Goal: Information Seeking & Learning: Understand process/instructions

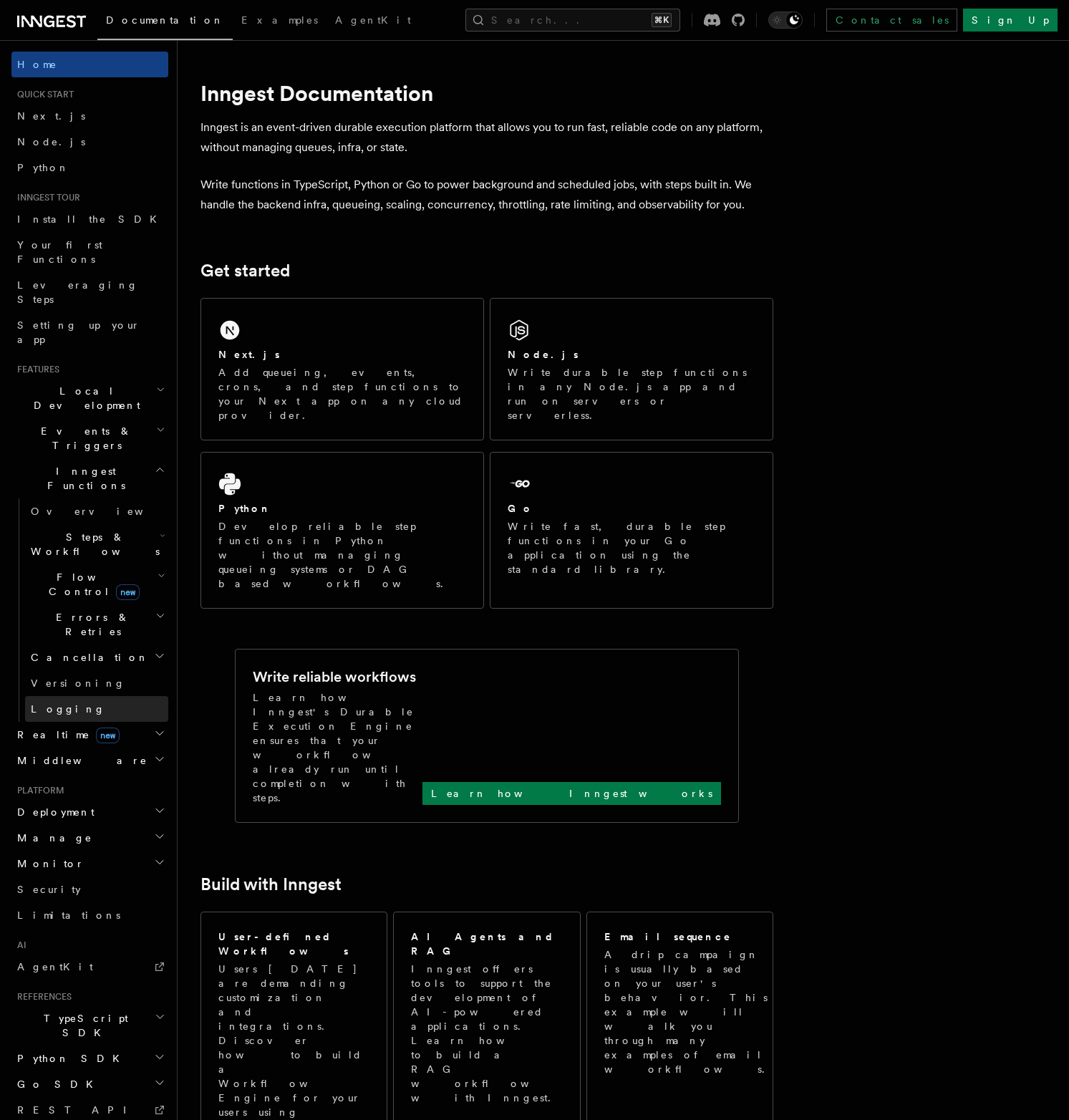
scroll to position [25, 0]
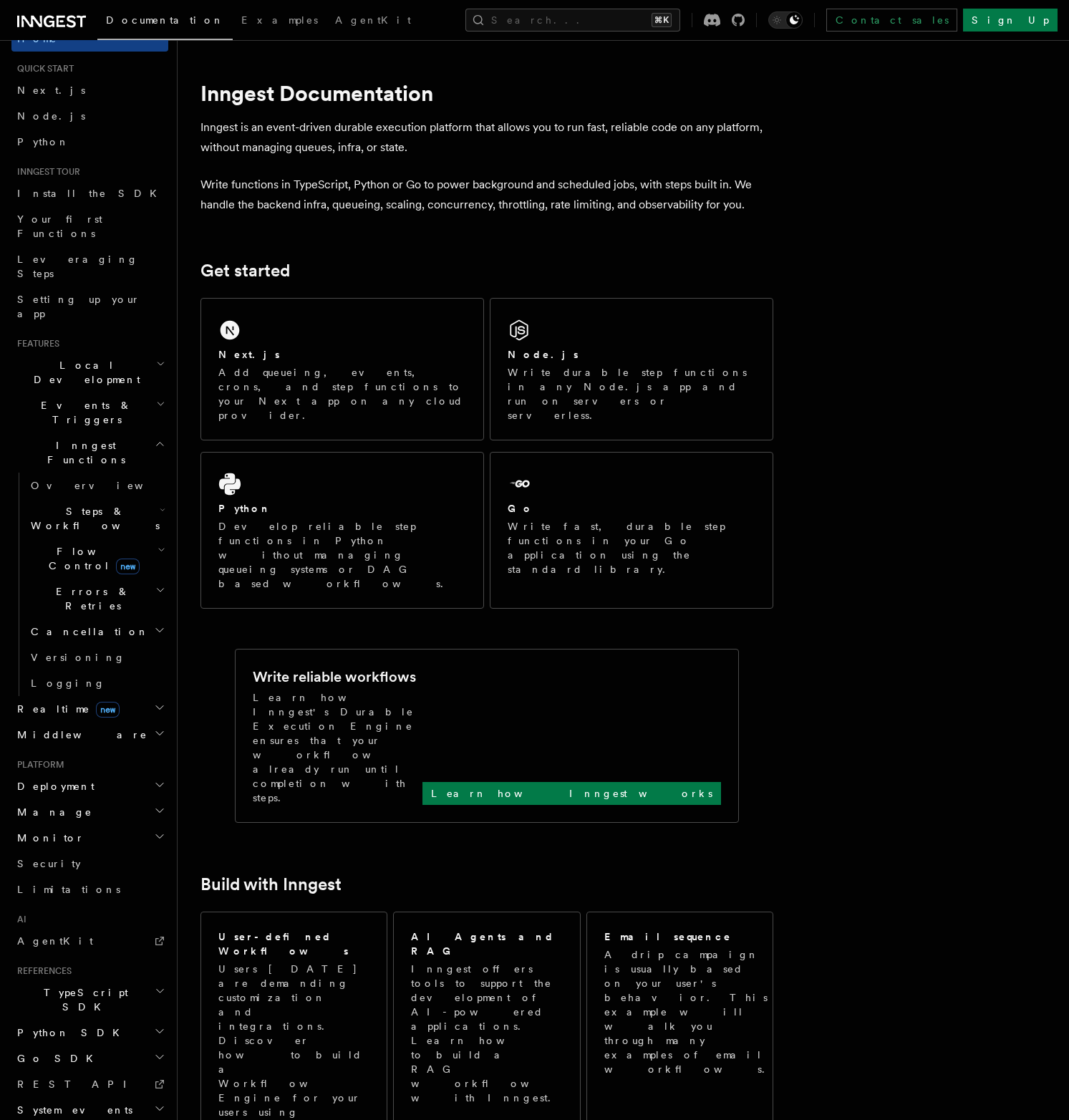
click at [90, 504] on span "Steps & Workflows" at bounding box center [93, 518] width 135 height 29
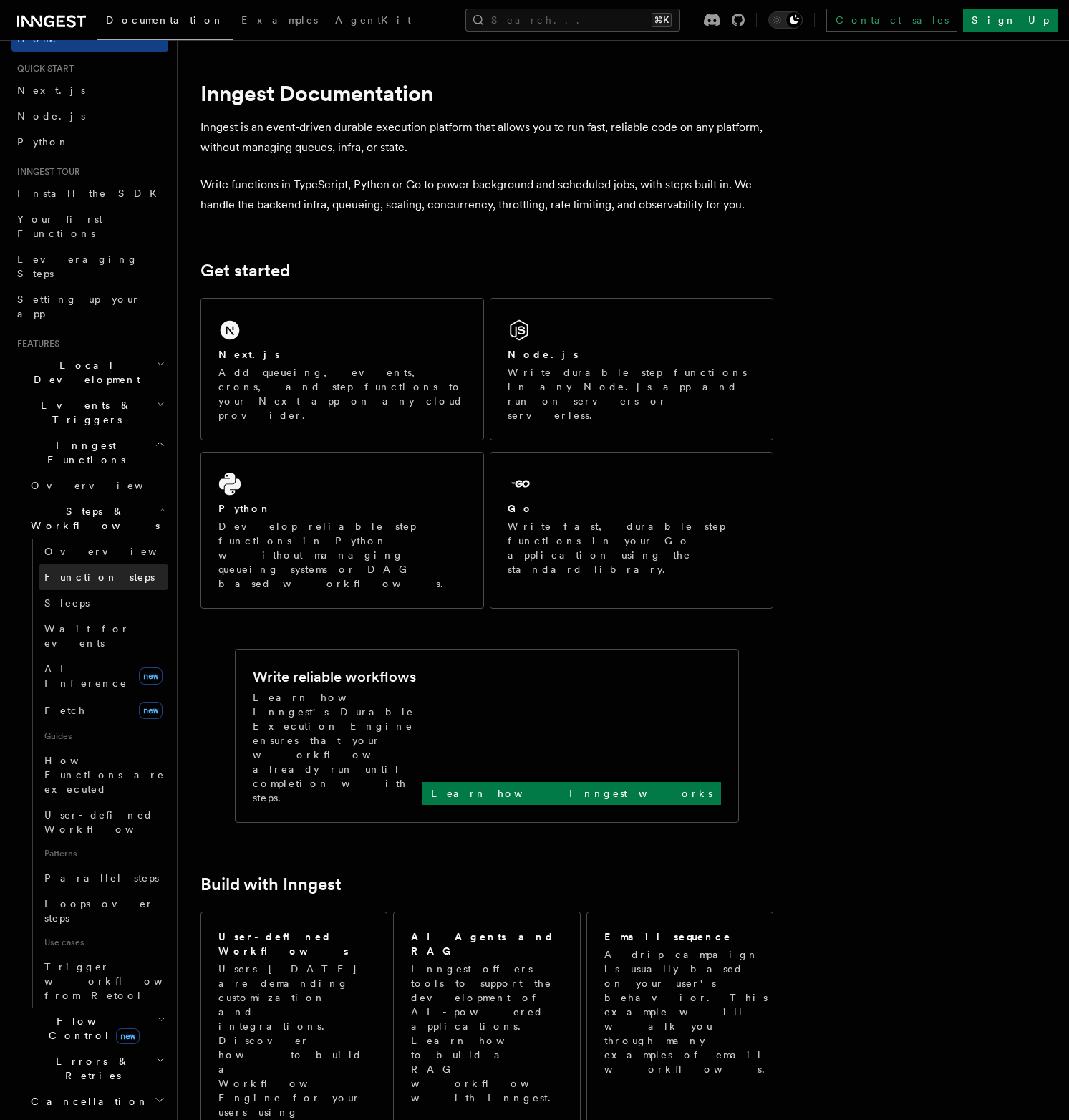
click at [98, 572] on span "Function steps" at bounding box center [99, 577] width 110 height 11
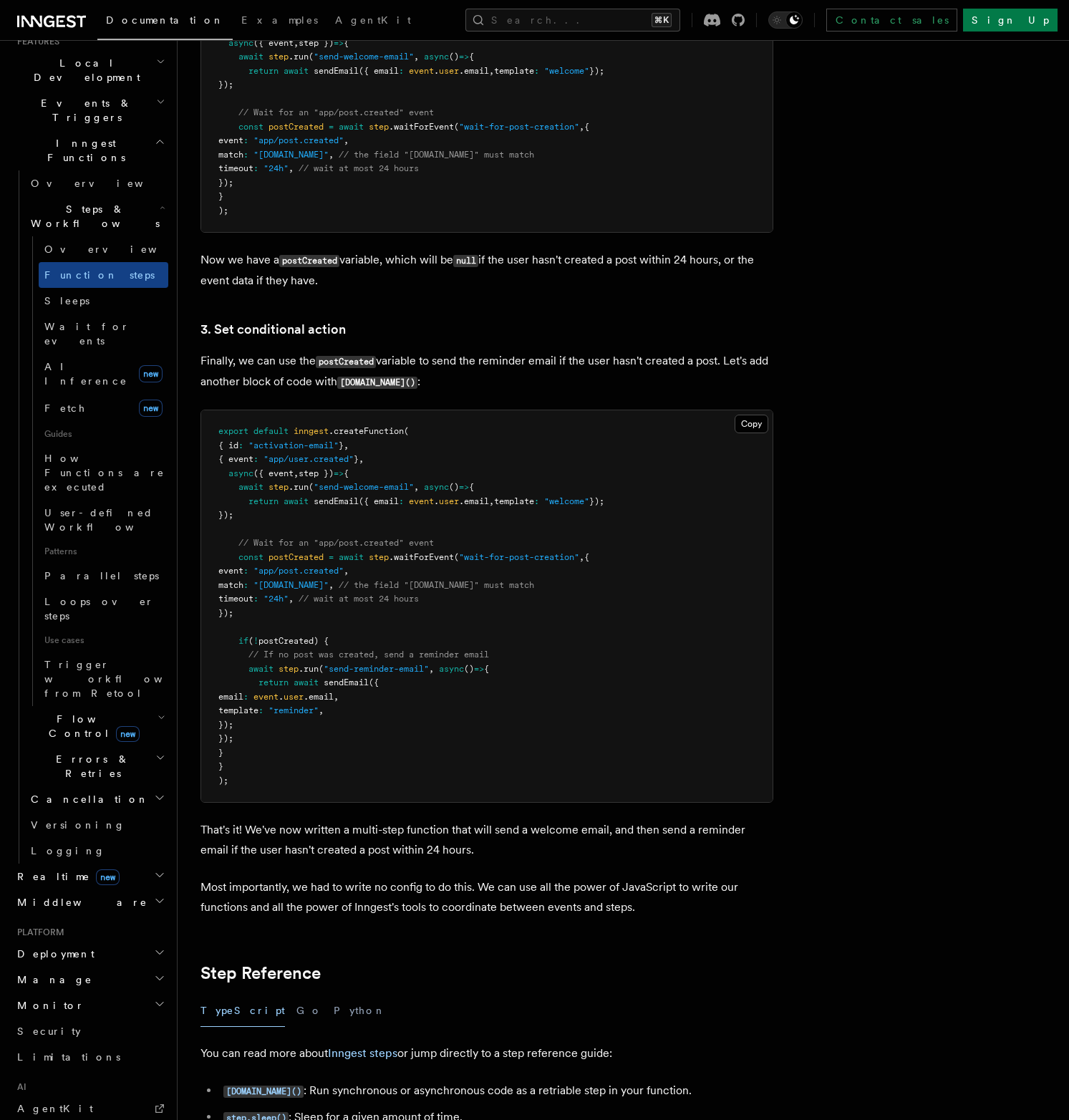
scroll to position [413, 0]
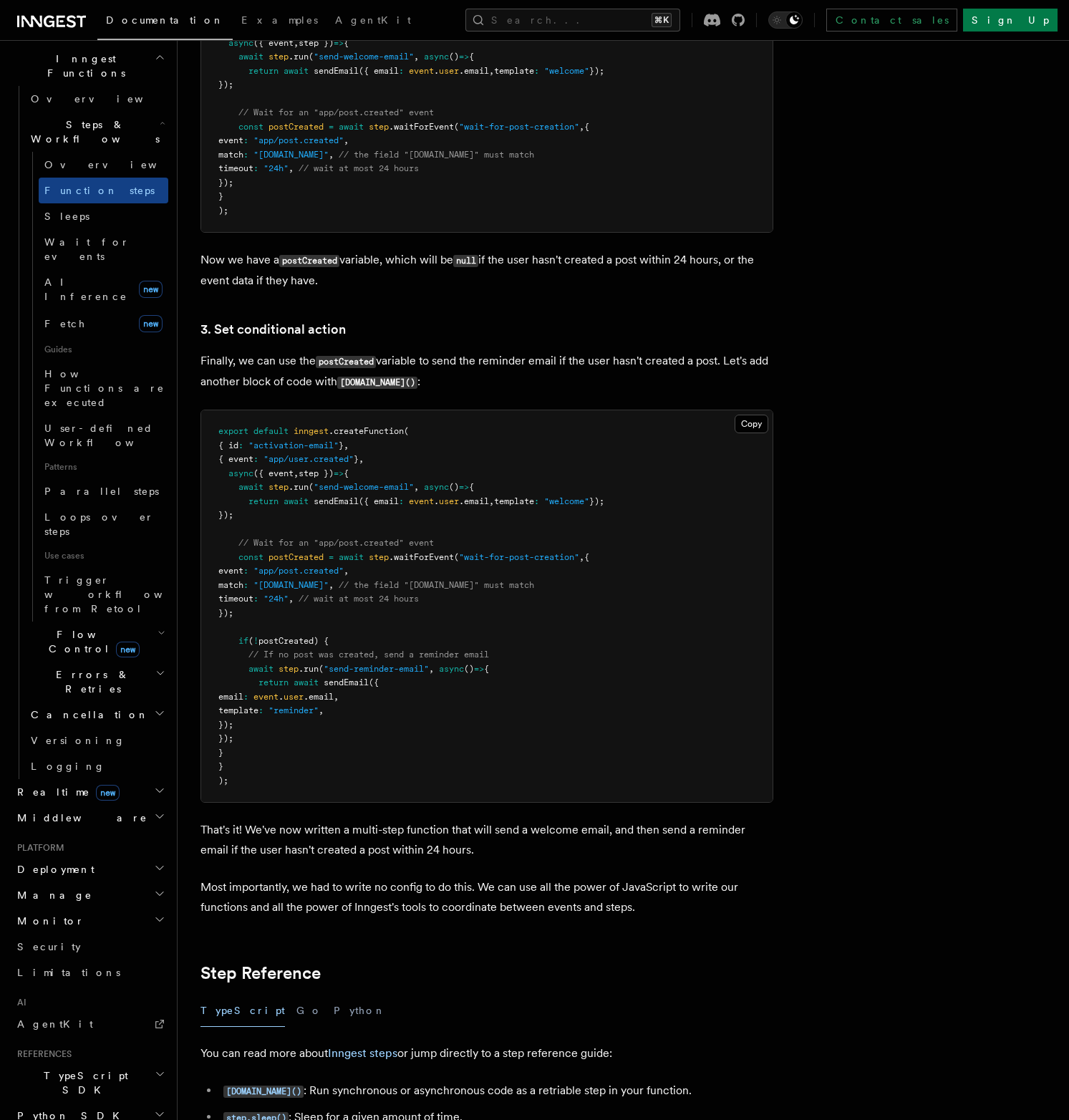
click at [66, 1069] on span "TypeScript SDK" at bounding box center [83, 1083] width 143 height 29
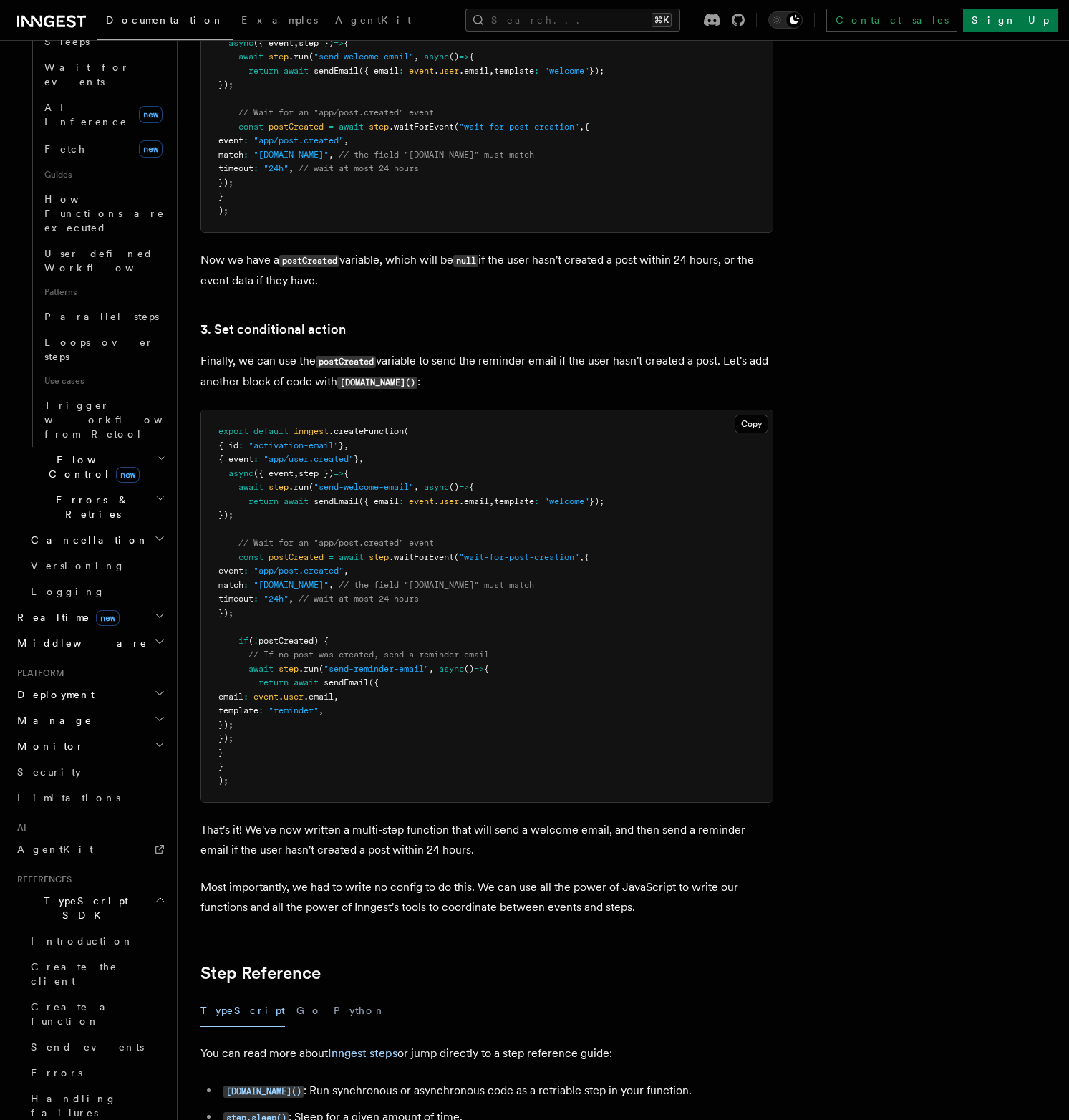
scroll to position [730, 0]
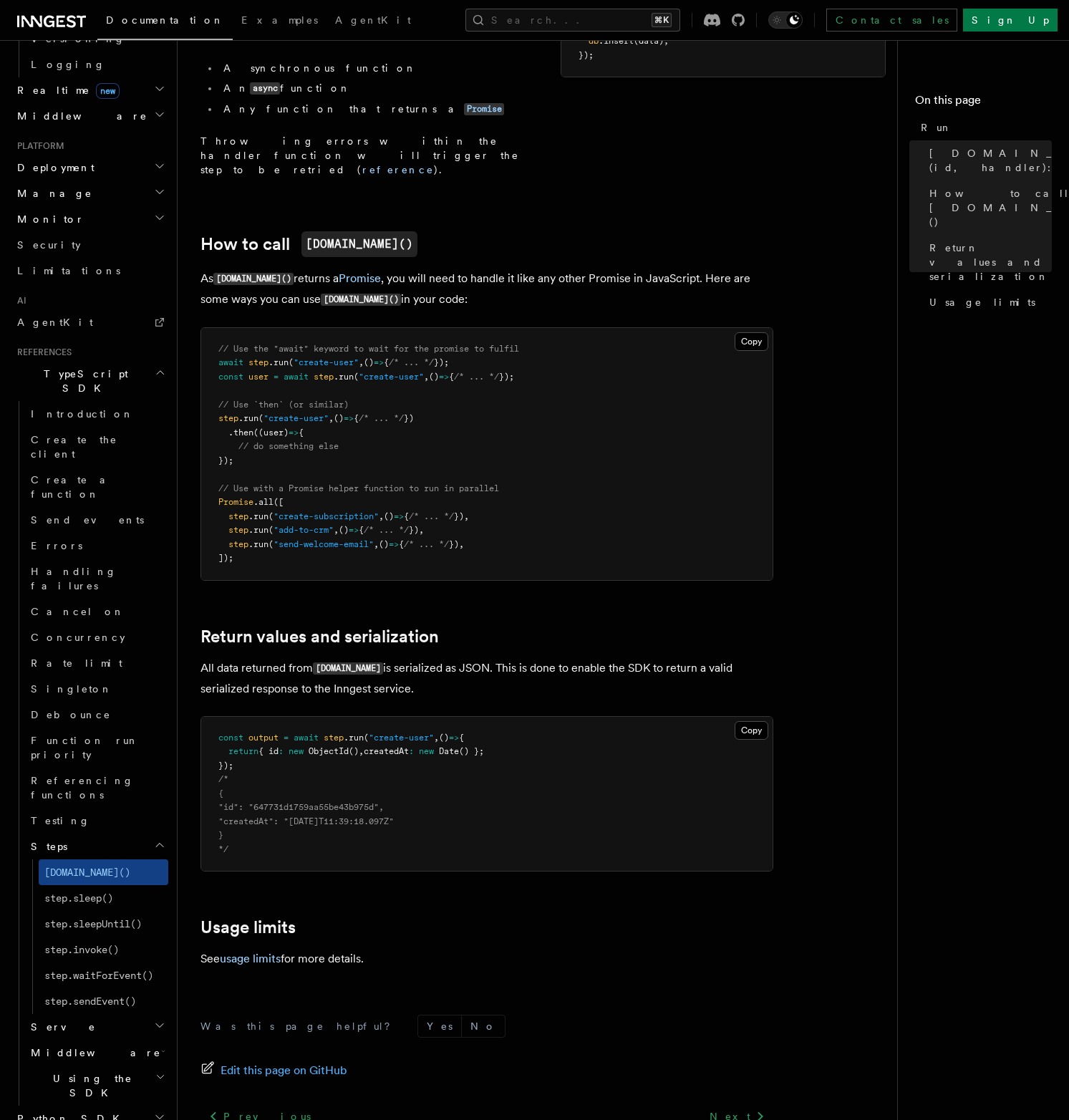
scroll to position [693, 0]
